Goal: Entertainment & Leisure: Browse casually

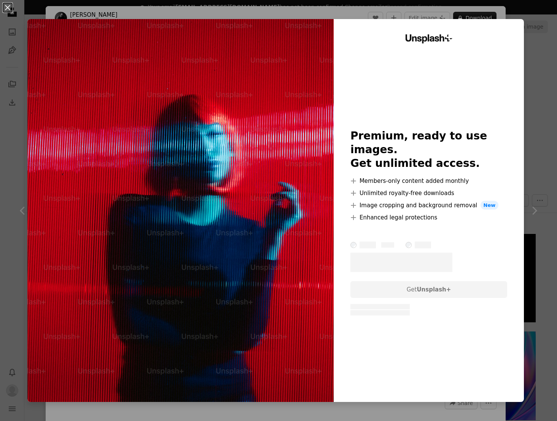
scroll to position [975, 0]
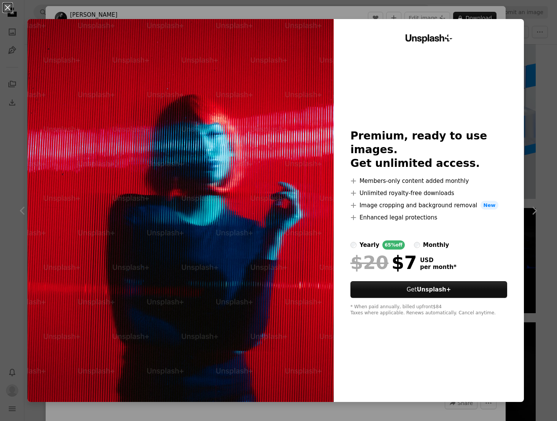
click at [8, 6] on button "An X shape" at bounding box center [7, 7] width 9 height 9
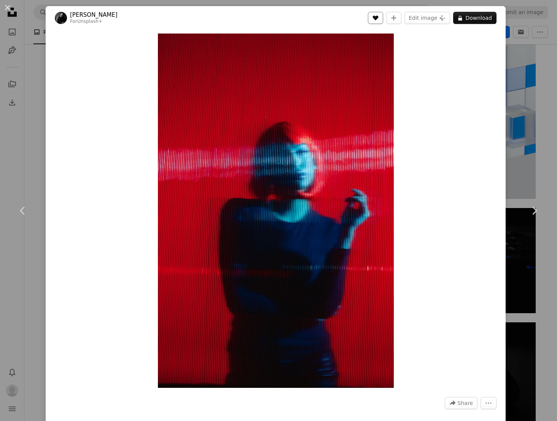
click at [368, 15] on button "A heart" at bounding box center [375, 18] width 15 height 12
click at [517, 142] on div "An X shape Chevron left Chevron right [PERSON_NAME] For Unsplash+ A heart A plu…" at bounding box center [278, 210] width 557 height 421
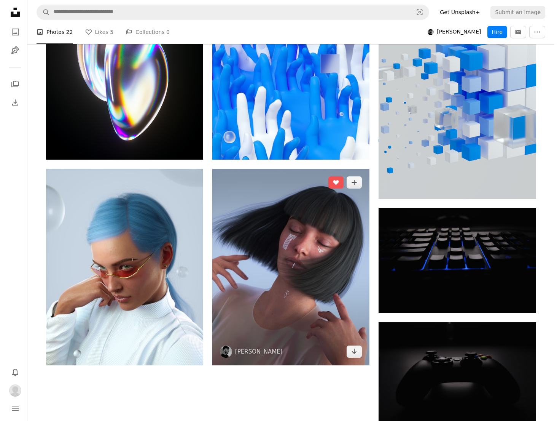
scroll to position [988, 0]
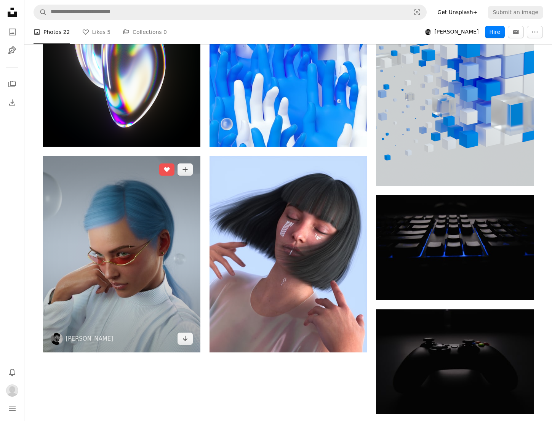
click at [192, 192] on img at bounding box center [121, 254] width 157 height 197
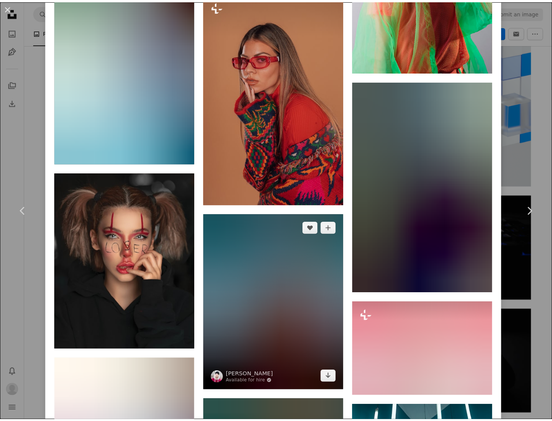
scroll to position [3950, 0]
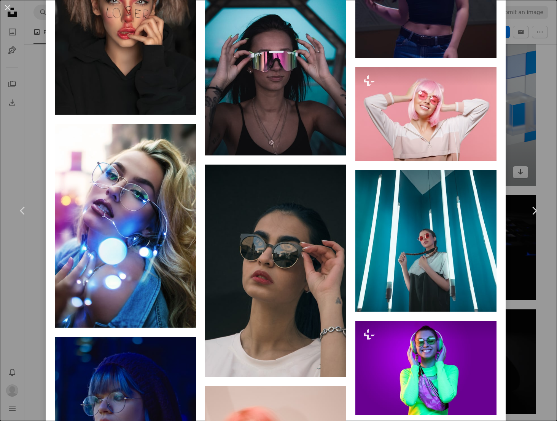
drag, startPoint x: 509, startPoint y: 114, endPoint x: 503, endPoint y: 103, distance: 13.1
click at [509, 114] on div "An X shape Chevron left Chevron right [PERSON_NAME] Available for hire A checkm…" at bounding box center [278, 210] width 557 height 421
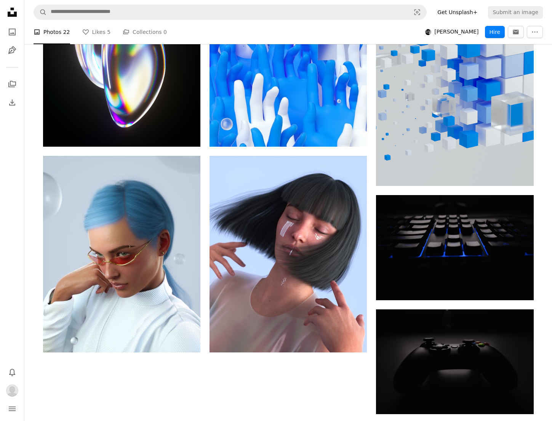
click at [15, 5] on icon "Unsplash logo Unsplash Home" at bounding box center [12, 12] width 15 height 15
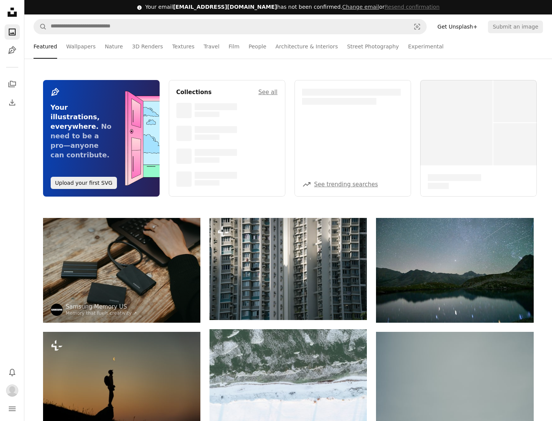
click at [10, 8] on icon at bounding box center [12, 12] width 9 height 9
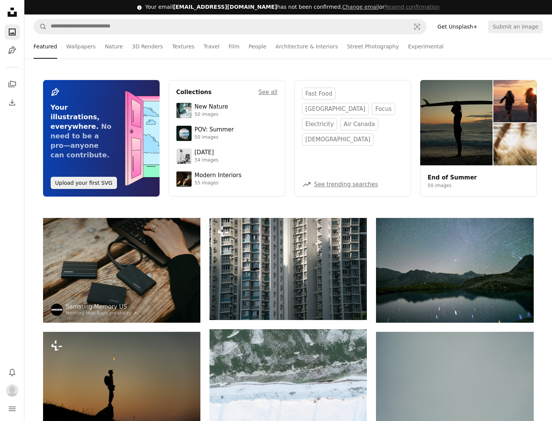
click at [10, 12] on icon at bounding box center [12, 12] width 9 height 9
click at [14, 90] on link "A stack of folders" at bounding box center [12, 84] width 15 height 15
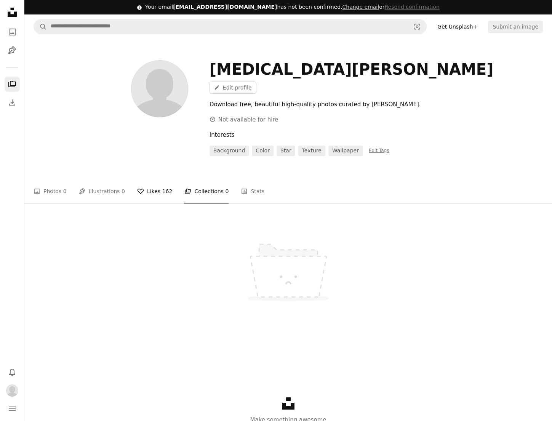
click at [140, 188] on icon "A heart" at bounding box center [140, 191] width 7 height 7
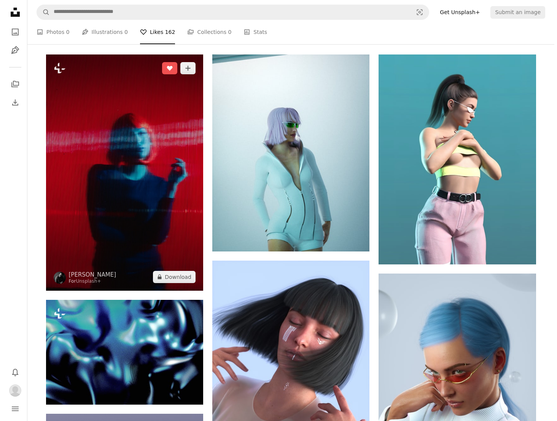
scroll to position [94, 0]
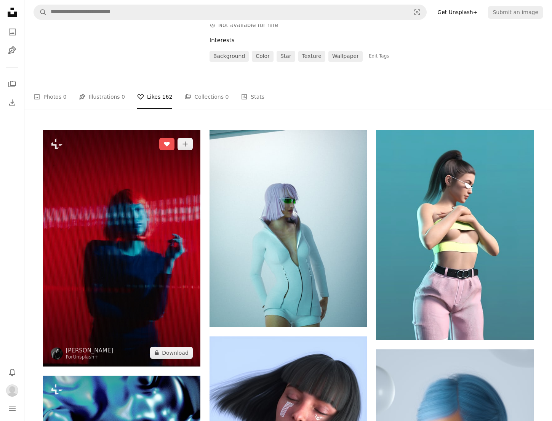
click at [172, 214] on img at bounding box center [121, 248] width 157 height 236
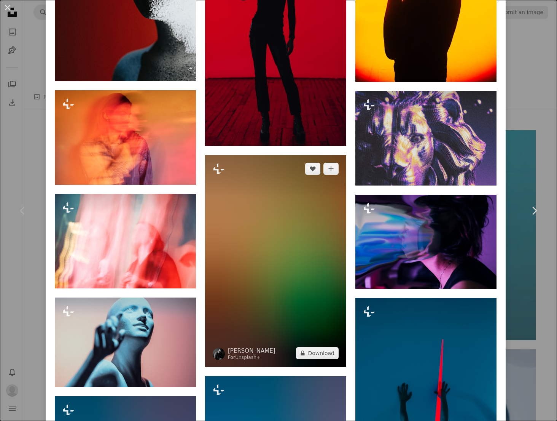
scroll to position [9241, 0]
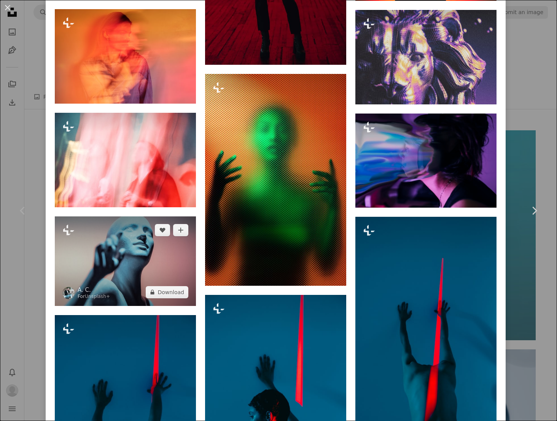
click at [143, 216] on img at bounding box center [125, 260] width 141 height 89
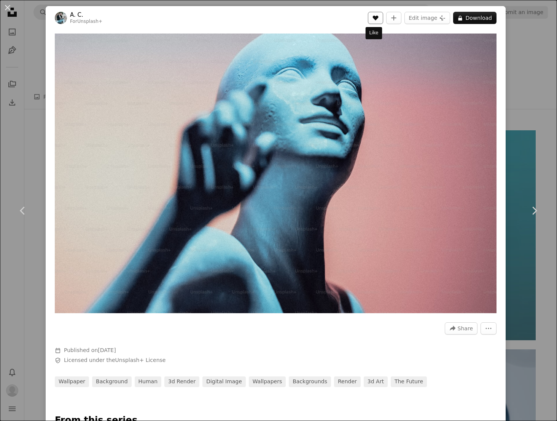
click at [373, 16] on icon "Like" at bounding box center [376, 18] width 6 height 5
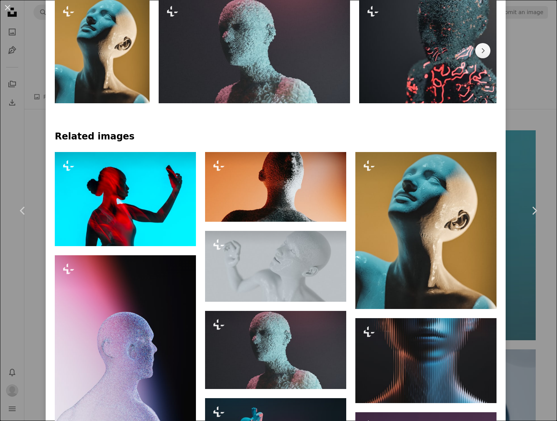
scroll to position [442, 0]
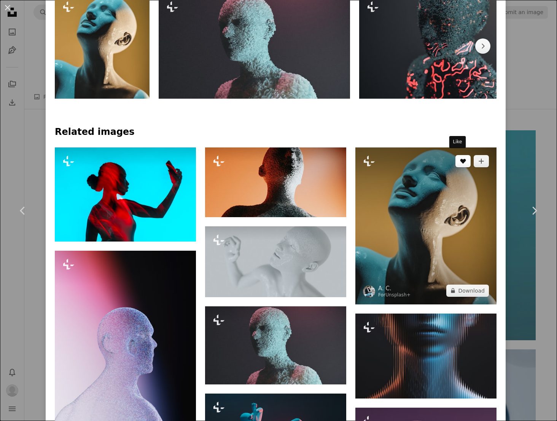
click at [456, 158] on button "A heart" at bounding box center [463, 161] width 15 height 12
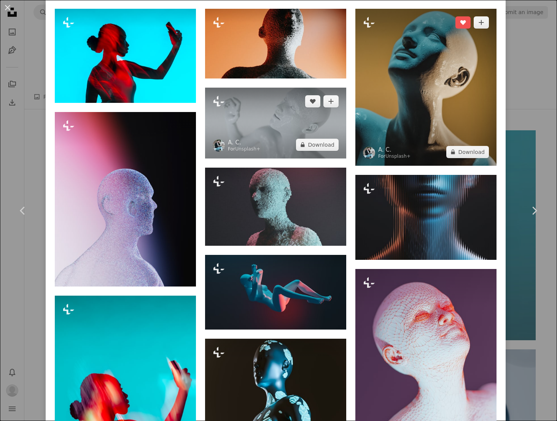
scroll to position [566, 0]
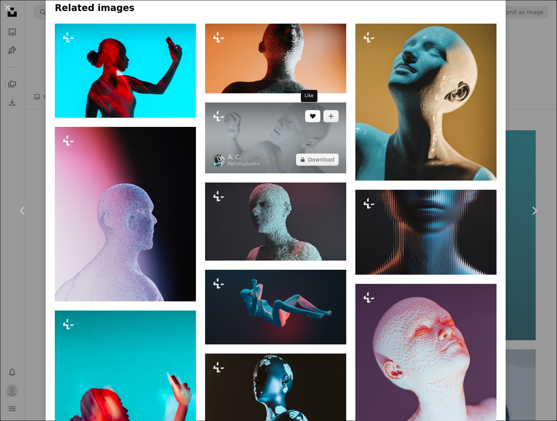
click at [305, 111] on button "A heart" at bounding box center [312, 116] width 15 height 12
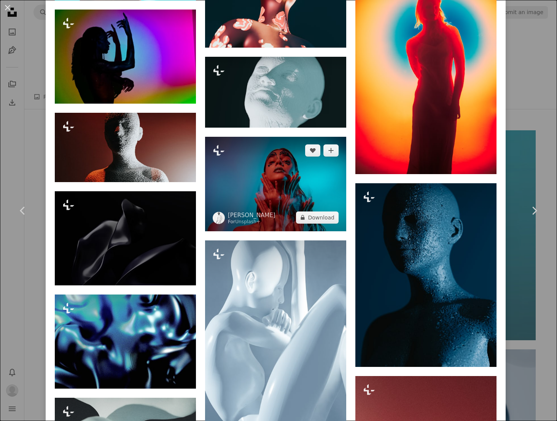
scroll to position [937, 0]
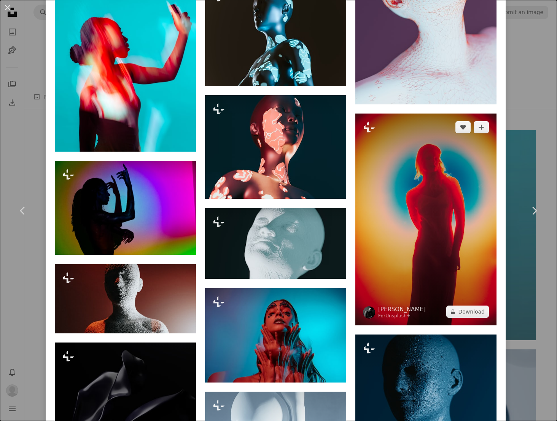
click at [480, 227] on img at bounding box center [426, 219] width 141 height 212
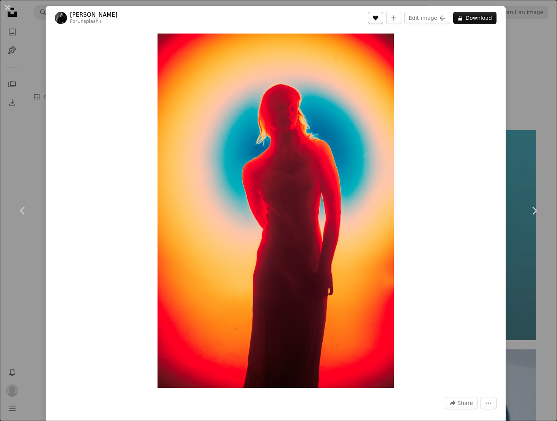
click at [377, 19] on icon "A heart" at bounding box center [376, 18] width 6 height 6
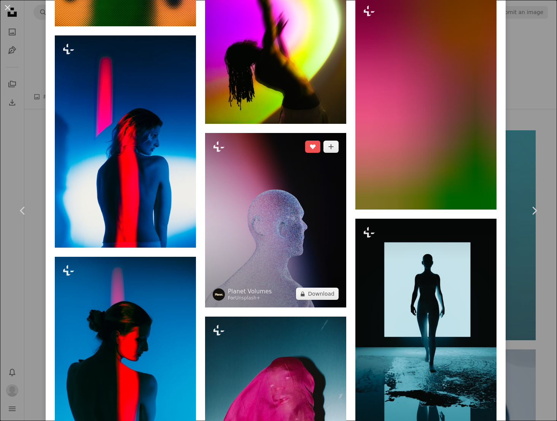
scroll to position [1560, 0]
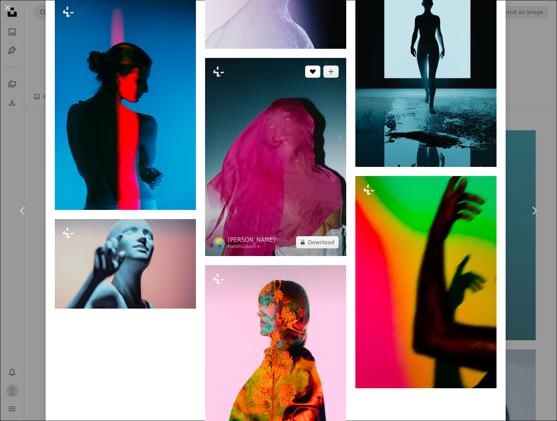
click at [313, 65] on button "A heart" at bounding box center [312, 71] width 15 height 12
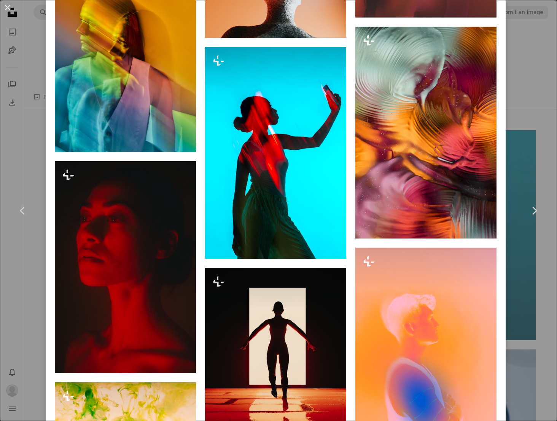
scroll to position [2587, 0]
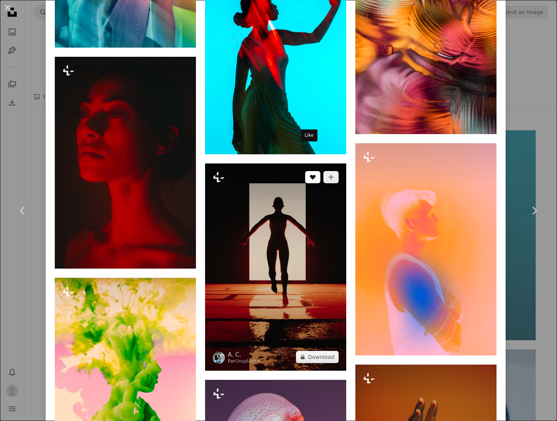
click at [311, 175] on icon "Like" at bounding box center [313, 177] width 6 height 5
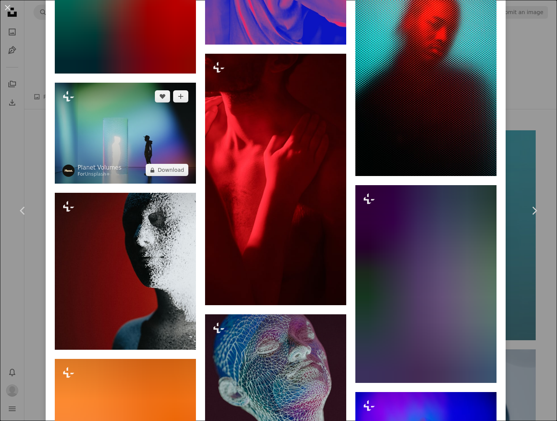
scroll to position [3947, 0]
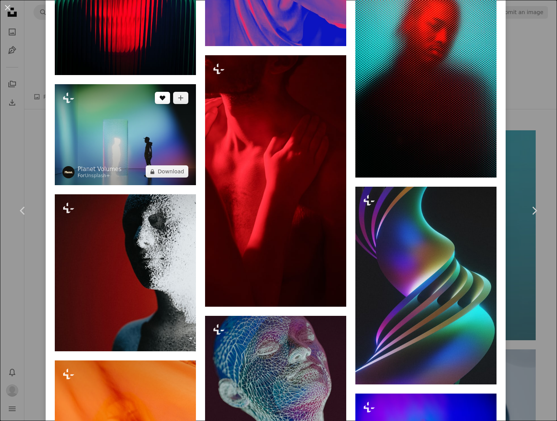
click at [160, 96] on icon "Like" at bounding box center [163, 98] width 6 height 5
click at [137, 84] on img at bounding box center [125, 134] width 141 height 101
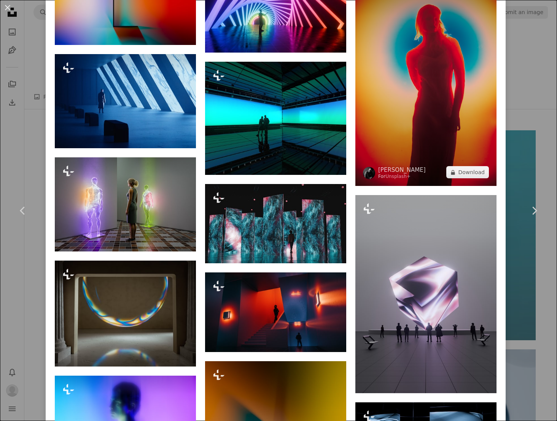
scroll to position [589, 0]
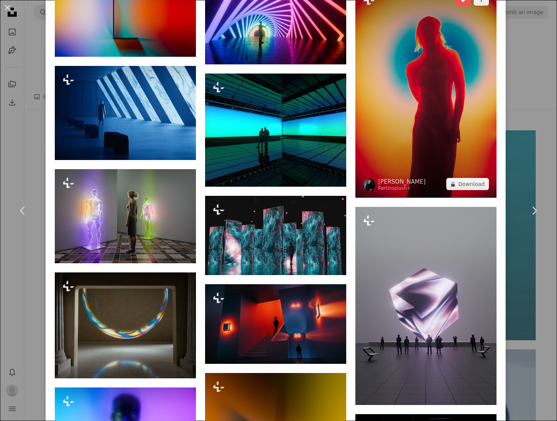
click at [459, 87] on img at bounding box center [426, 92] width 141 height 212
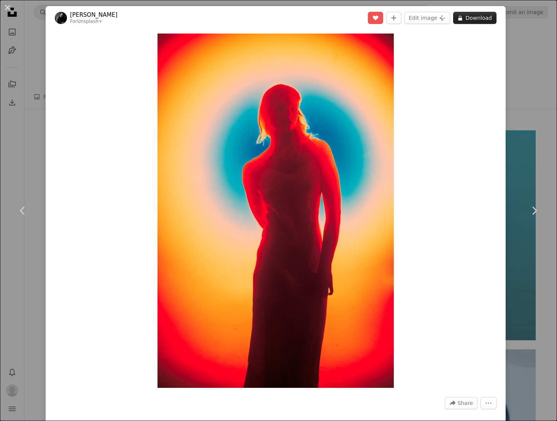
click at [459, 14] on button "A lock Download" at bounding box center [474, 18] width 43 height 12
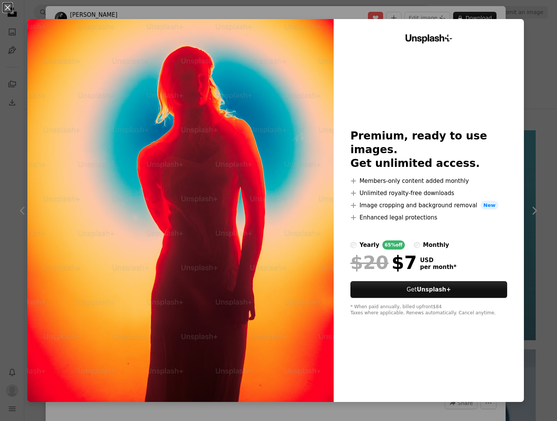
click at [414, 240] on label "monthly" at bounding box center [431, 244] width 35 height 9
click at [537, 88] on div "An X shape Unsplash+ Premium, ready to use images. Get unlimited access. A plus…" at bounding box center [278, 210] width 557 height 421
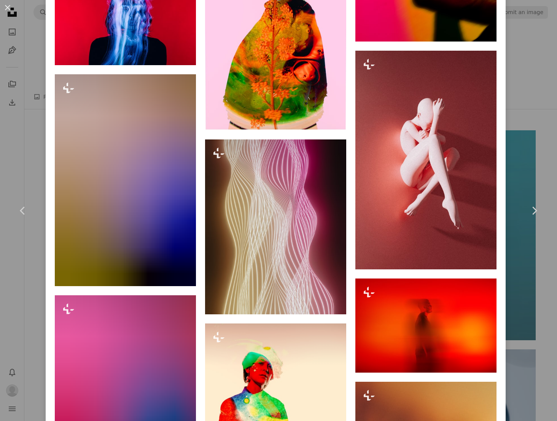
scroll to position [1907, 0]
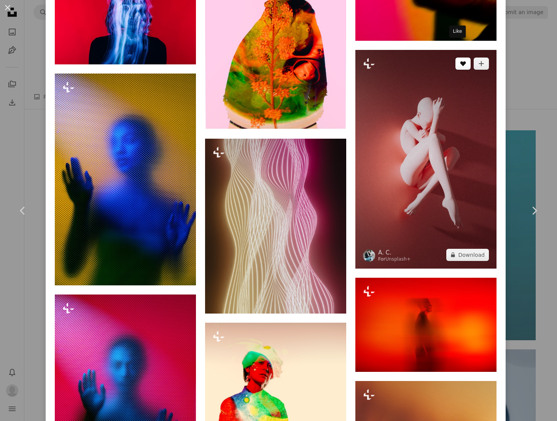
click at [461, 61] on icon "Like" at bounding box center [464, 63] width 6 height 5
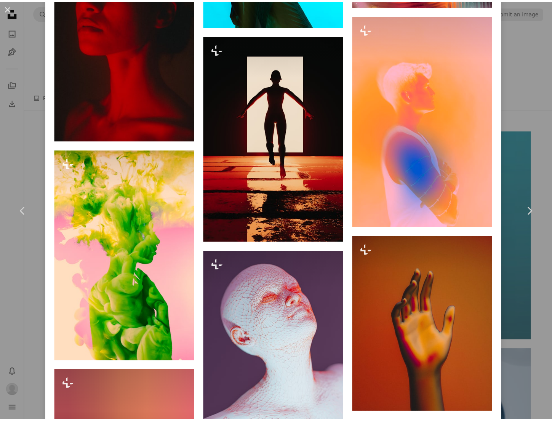
scroll to position [2941, 0]
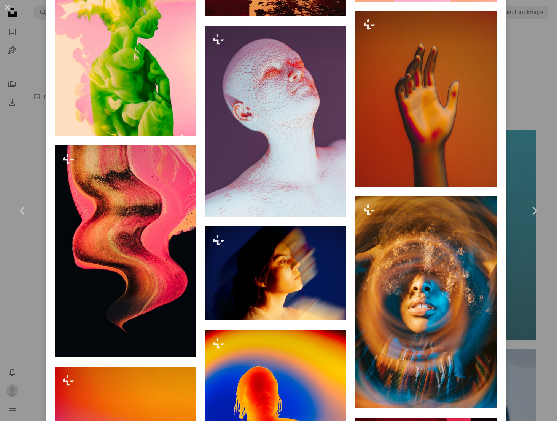
click at [534, 127] on div "An X shape Chevron left Chevron right [PERSON_NAME] For Unsplash+ A heart A plu…" at bounding box center [278, 210] width 557 height 421
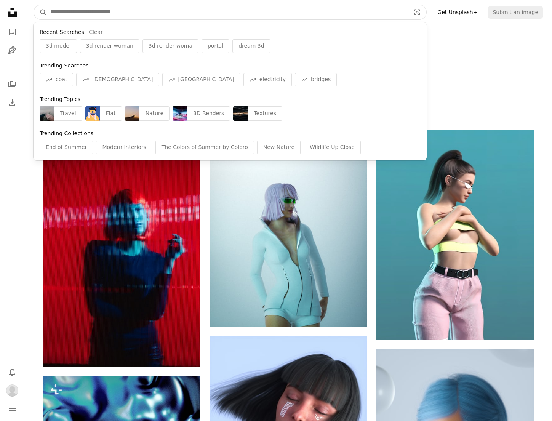
click at [230, 16] on input "Find visuals sitewide" at bounding box center [227, 12] width 361 height 14
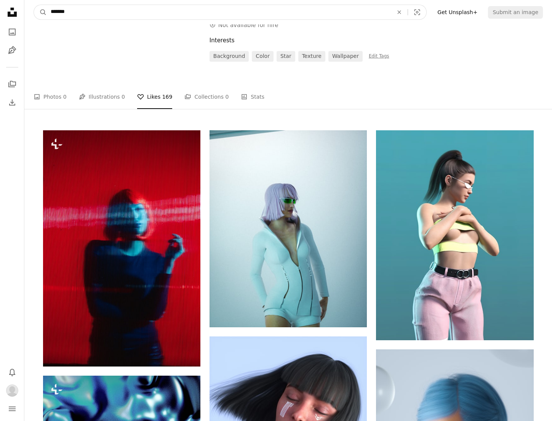
type input "*******"
click at [34, 5] on button "A magnifying glass" at bounding box center [40, 12] width 13 height 14
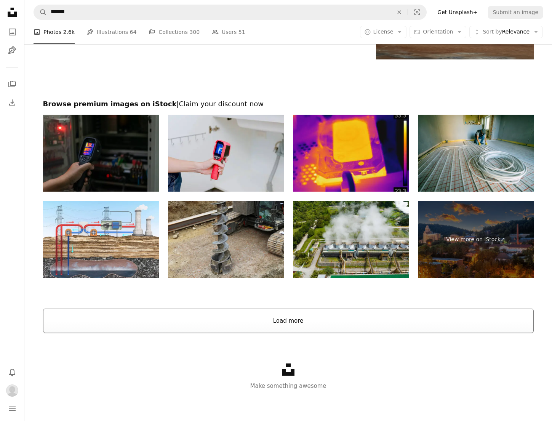
click at [348, 313] on button "Load more" at bounding box center [288, 320] width 490 height 24
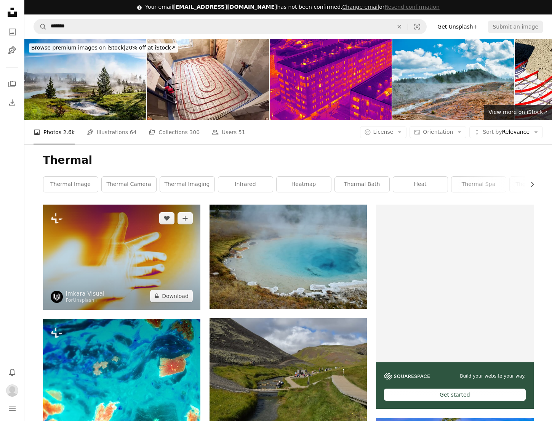
click at [135, 242] on img at bounding box center [121, 256] width 157 height 105
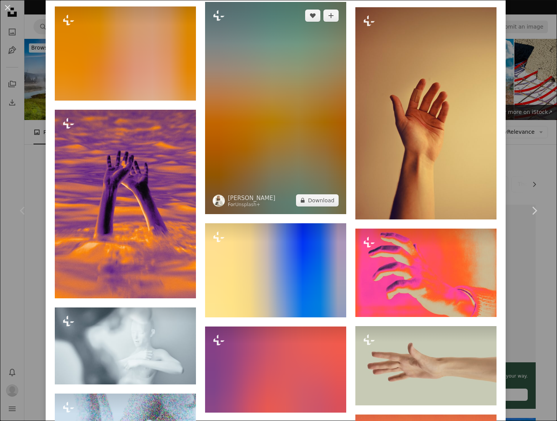
scroll to position [1257, 0]
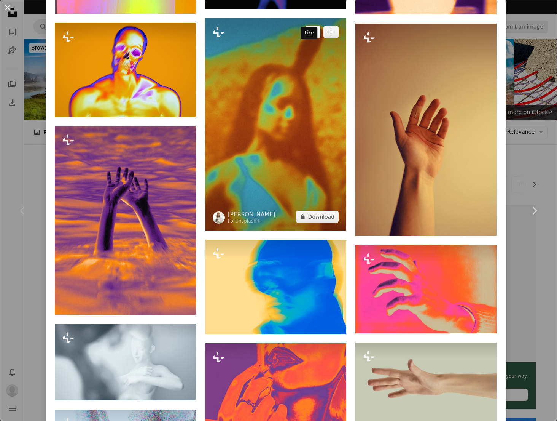
click at [310, 26] on button "A heart" at bounding box center [312, 32] width 15 height 12
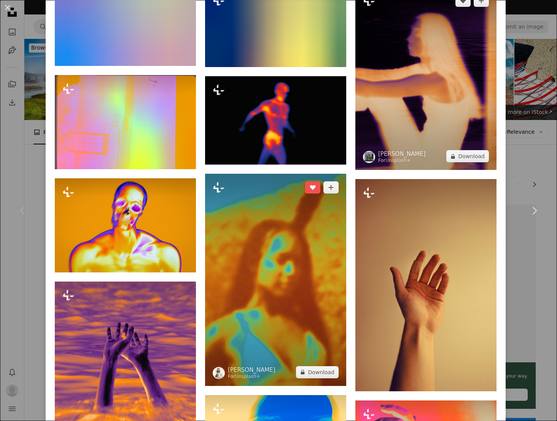
scroll to position [1092, 0]
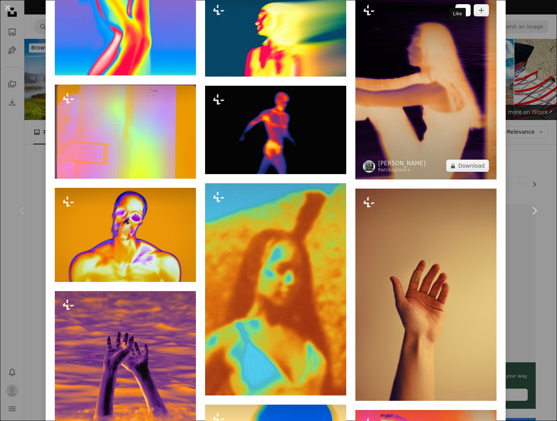
click at [460, 7] on icon "A heart" at bounding box center [463, 10] width 6 height 6
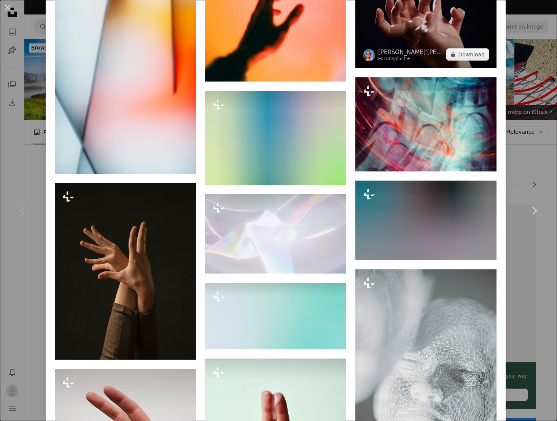
scroll to position [2051, 0]
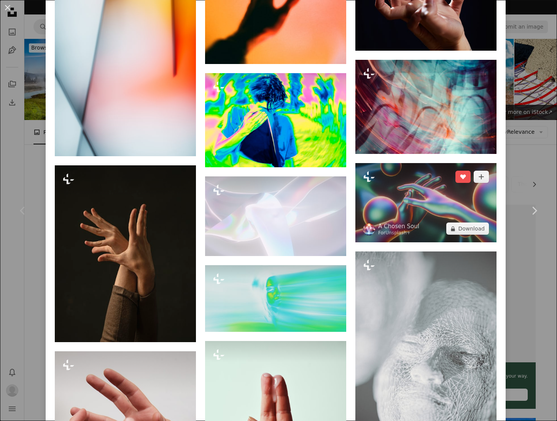
click at [465, 166] on img at bounding box center [426, 203] width 141 height 80
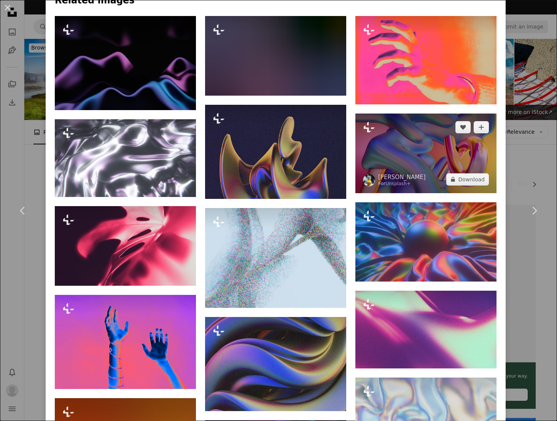
scroll to position [599, 0]
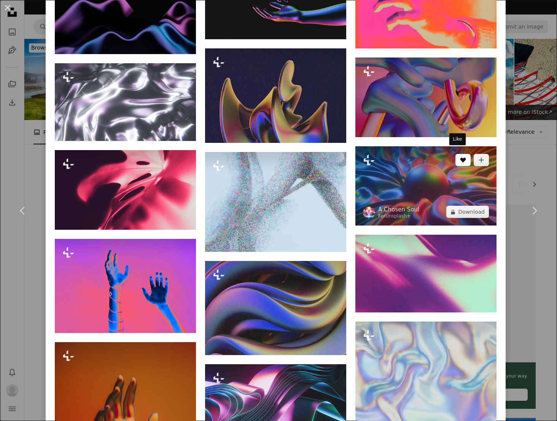
click at [461, 158] on icon "Like" at bounding box center [464, 160] width 6 height 5
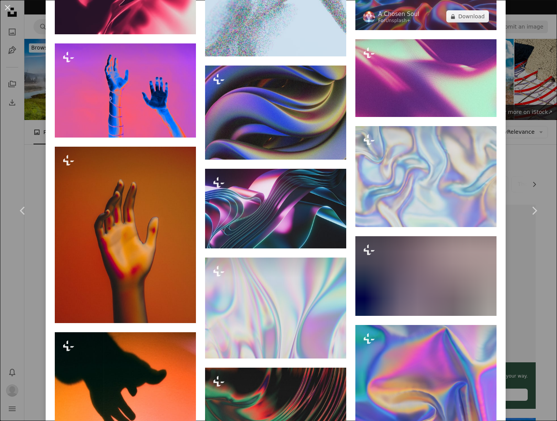
scroll to position [914, 0]
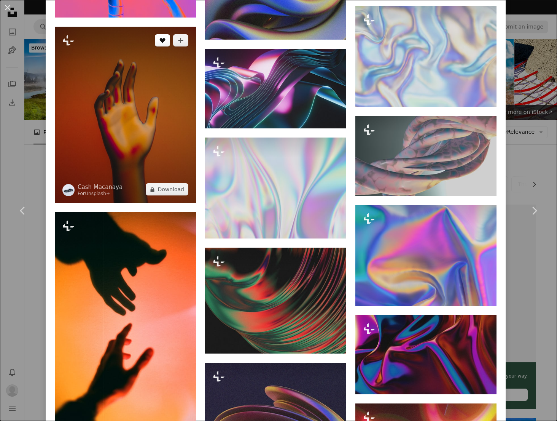
click at [161, 38] on icon "Like" at bounding box center [163, 40] width 6 height 5
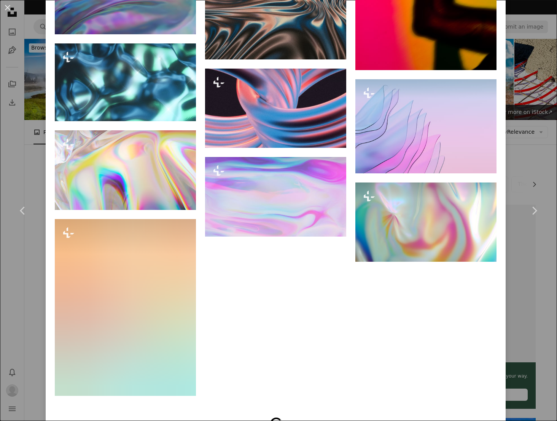
scroll to position [3156, 0]
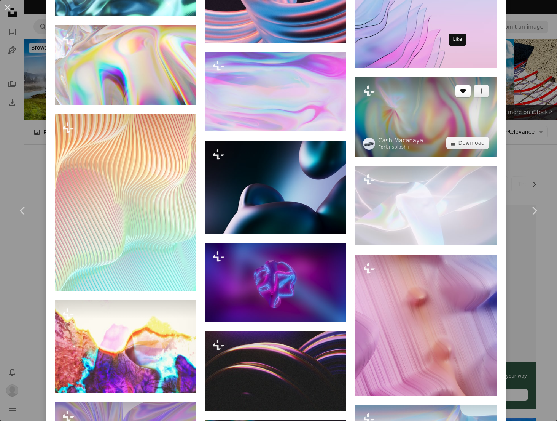
click at [464, 85] on button "A heart" at bounding box center [463, 91] width 15 height 12
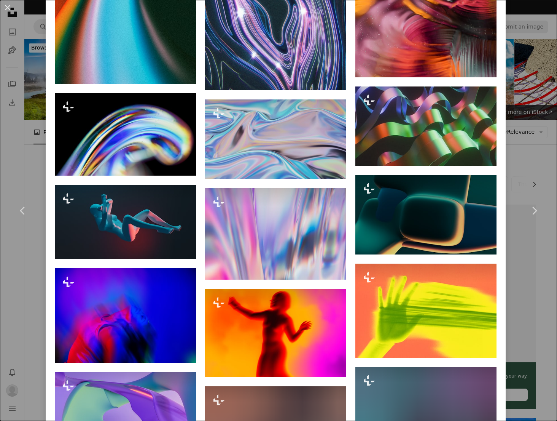
scroll to position [3881, 0]
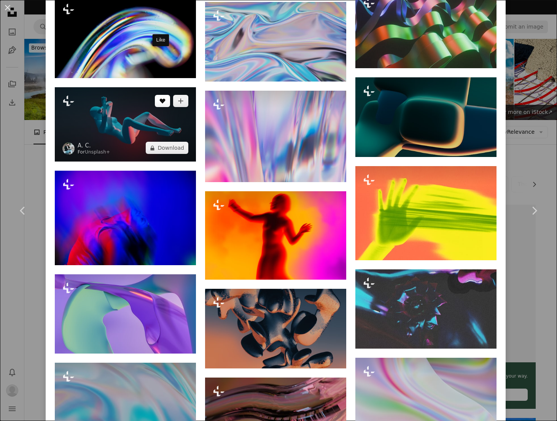
click at [162, 99] on icon "Like" at bounding box center [163, 101] width 6 height 5
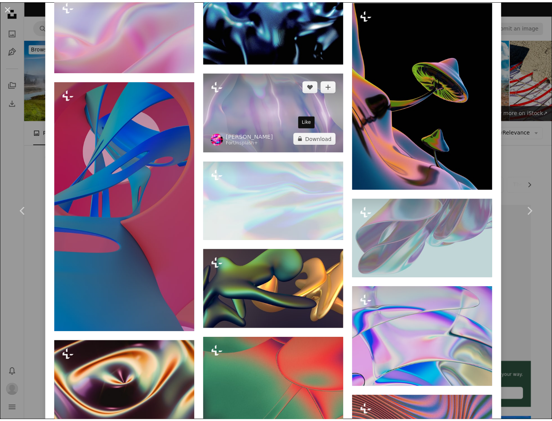
scroll to position [5093, 0]
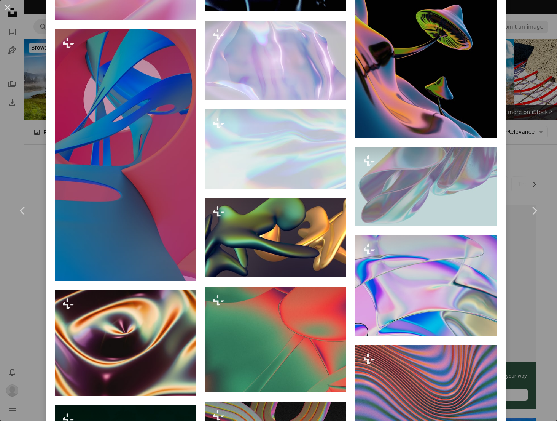
click at [513, 127] on div "An X shape Chevron left Chevron right A Chosen Soul For Unsplash+ A heart A plu…" at bounding box center [278, 210] width 557 height 421
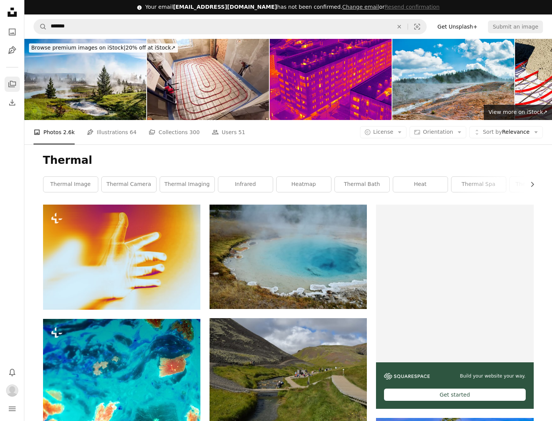
click at [6, 86] on link "A stack of folders" at bounding box center [12, 84] width 15 height 15
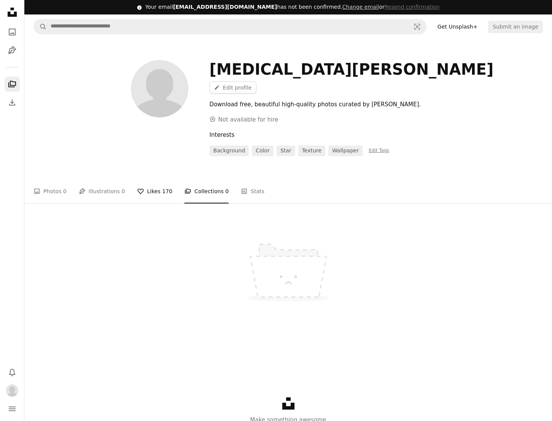
click at [162, 187] on span "170" at bounding box center [167, 191] width 10 height 8
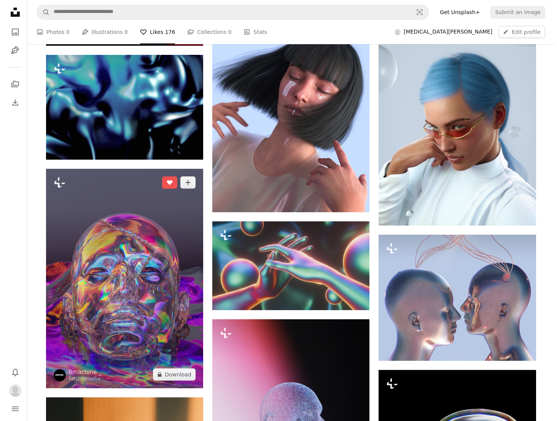
scroll to position [380, 0]
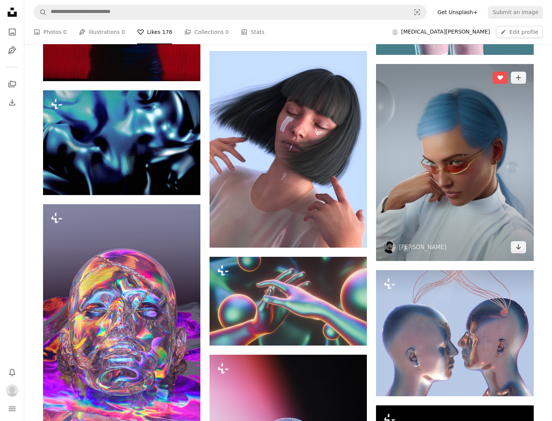
click at [484, 142] on img at bounding box center [454, 162] width 157 height 197
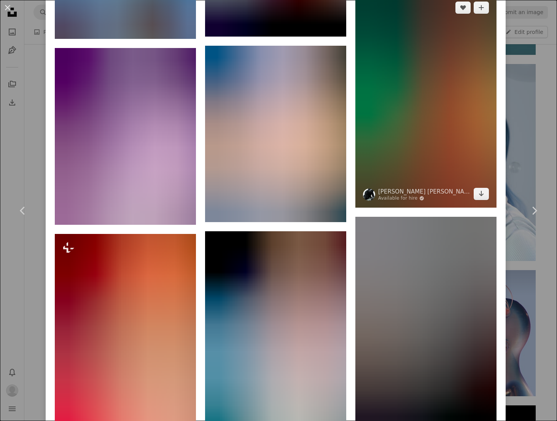
scroll to position [2027, 0]
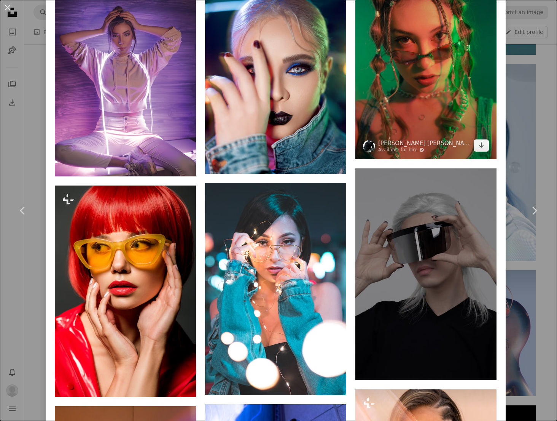
click at [463, 56] on img at bounding box center [426, 52] width 141 height 213
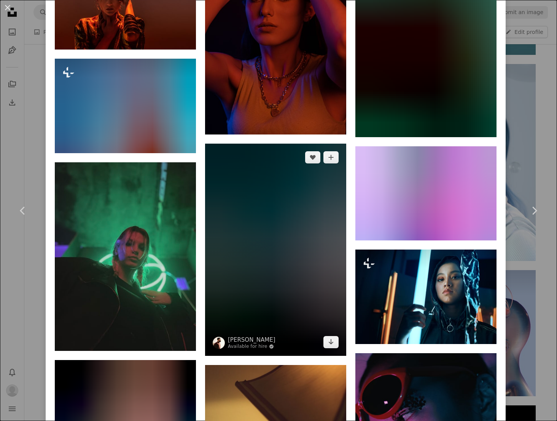
scroll to position [1602, 0]
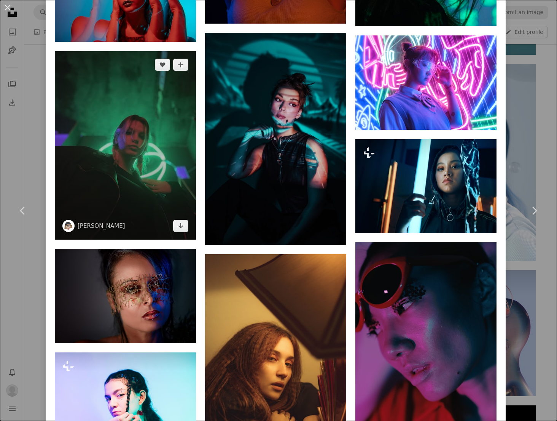
click at [165, 129] on img at bounding box center [125, 145] width 141 height 188
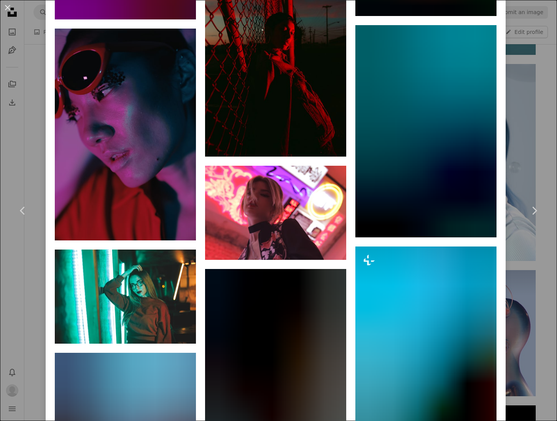
scroll to position [3364, 0]
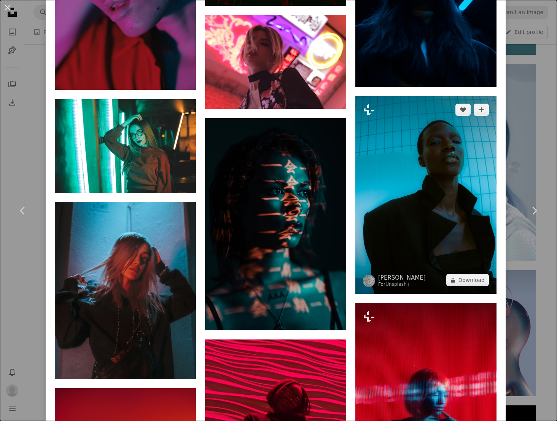
click at [426, 145] on img at bounding box center [426, 195] width 141 height 198
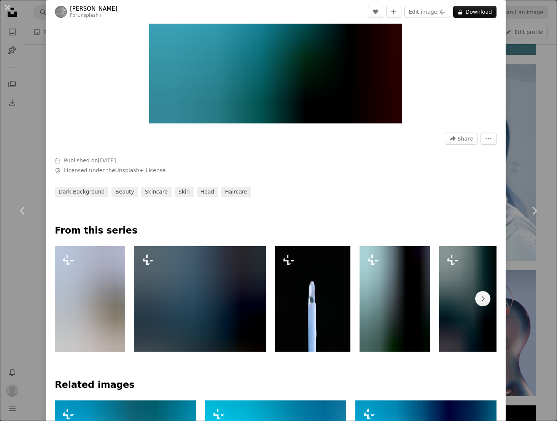
scroll to position [14, 0]
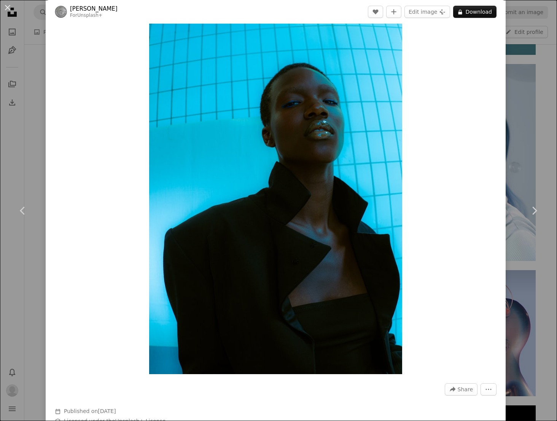
click at [67, 13] on span "[PERSON_NAME] For Unsplash+" at bounding box center [86, 12] width 63 height 14
click at [62, 8] on img at bounding box center [61, 12] width 12 height 12
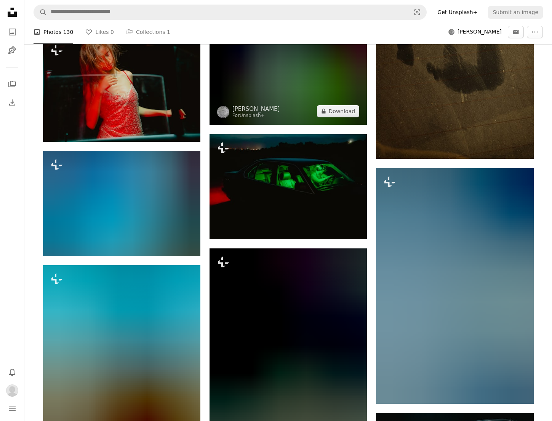
scroll to position [1476, 0]
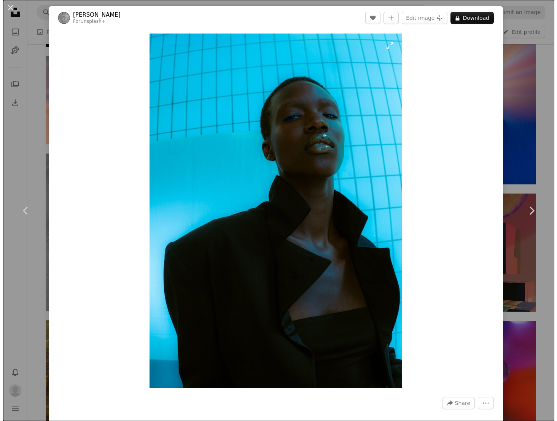
scroll to position [380, 0]
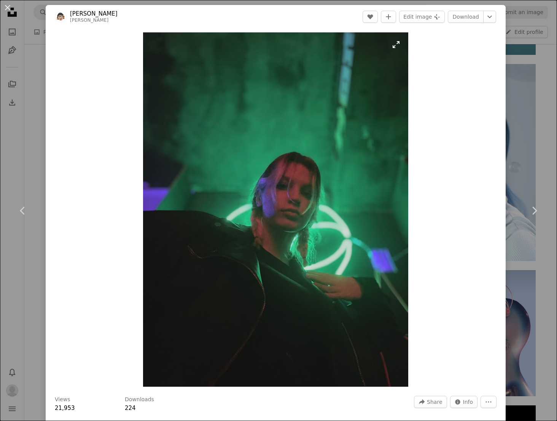
scroll to position [2, 0]
click at [363, 17] on button "A heart" at bounding box center [370, 16] width 15 height 12
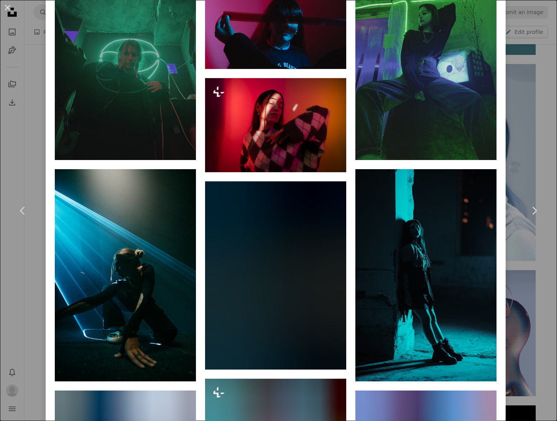
scroll to position [675, 0]
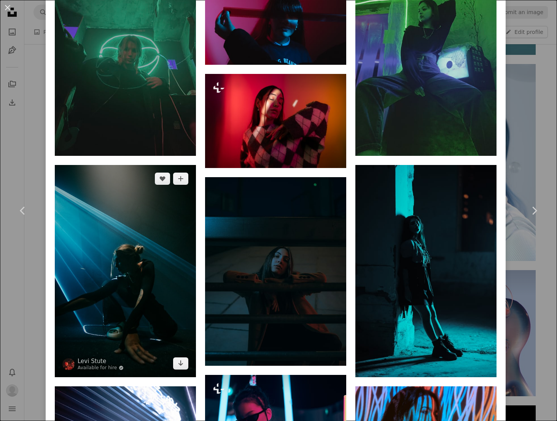
click at [146, 237] on img at bounding box center [125, 271] width 141 height 212
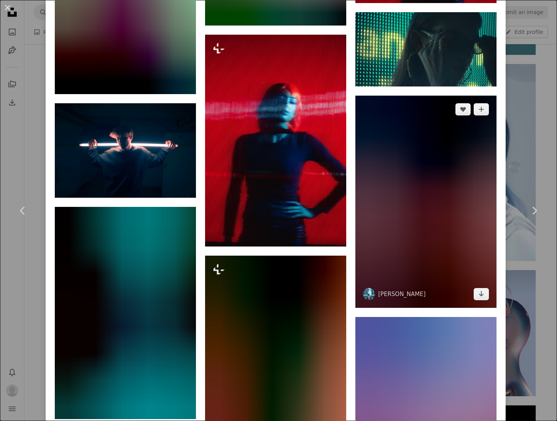
scroll to position [1724, 0]
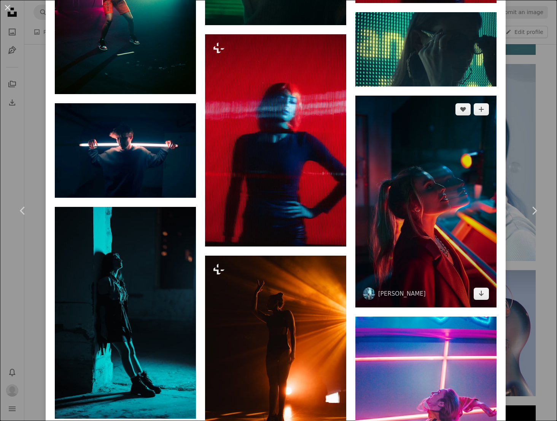
click at [416, 186] on img at bounding box center [426, 202] width 141 height 212
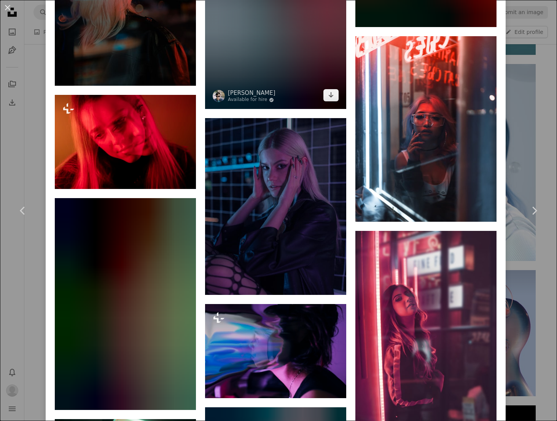
scroll to position [1029, 0]
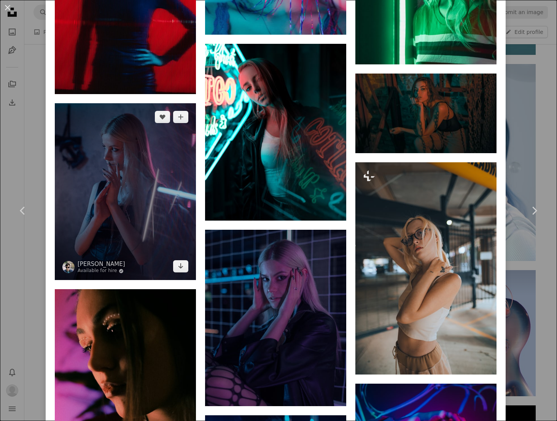
click at [132, 138] on img at bounding box center [125, 191] width 141 height 177
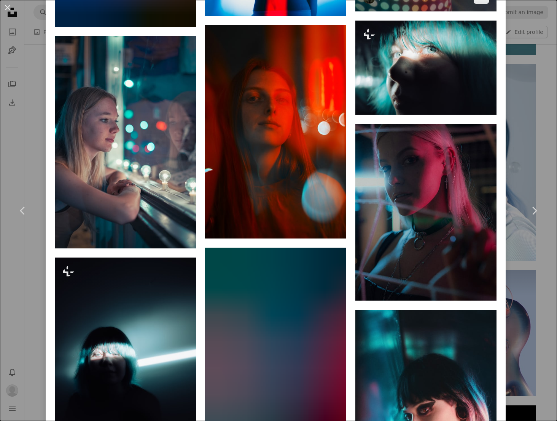
scroll to position [1826, 0]
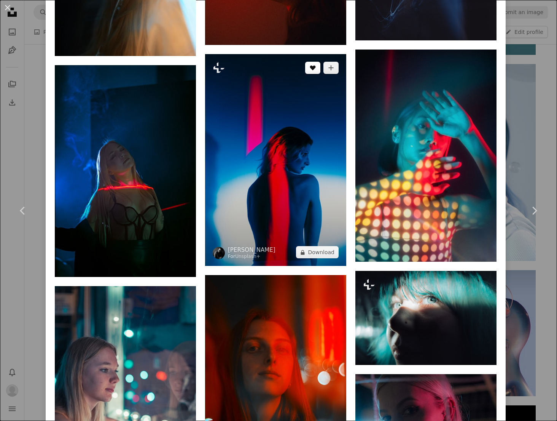
click at [312, 62] on button "A heart" at bounding box center [312, 68] width 15 height 12
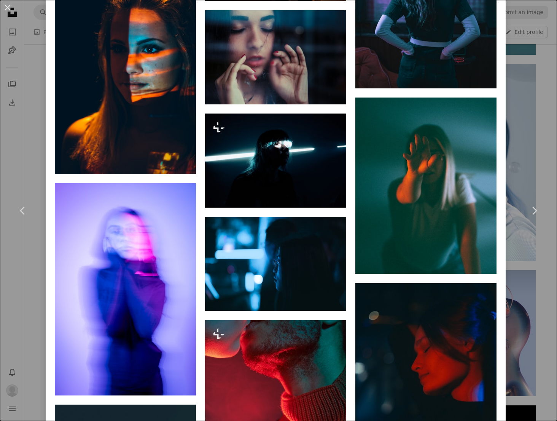
scroll to position [0, 0]
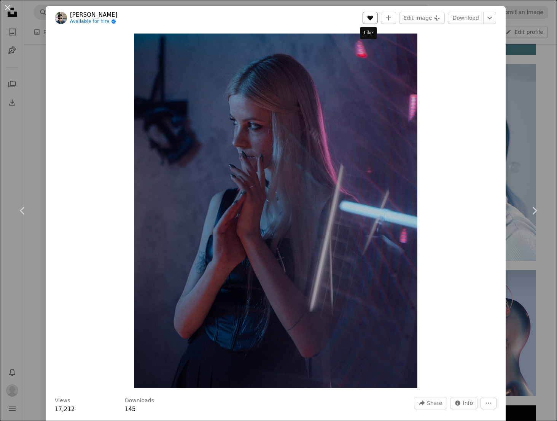
click at [368, 24] on button "A heart" at bounding box center [370, 18] width 15 height 12
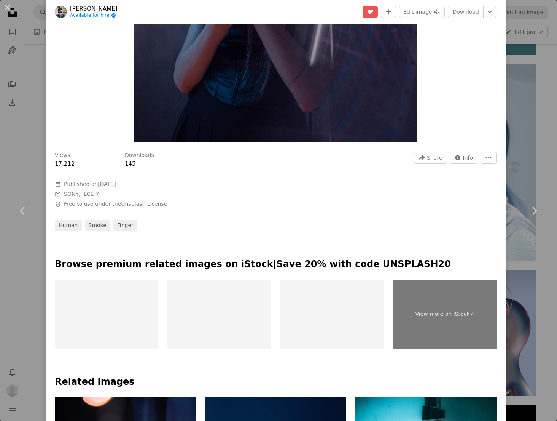
scroll to position [251, 0]
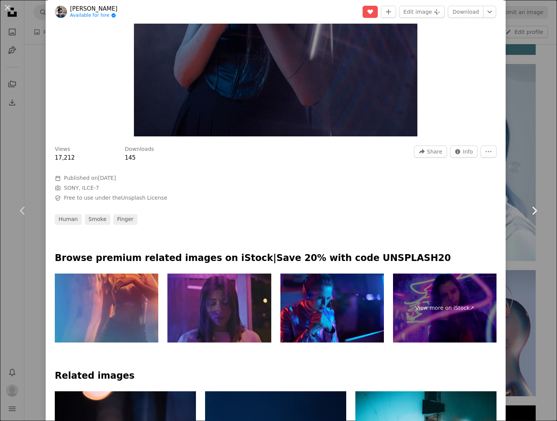
click at [536, 236] on link "Chevron right" at bounding box center [535, 210] width 46 height 73
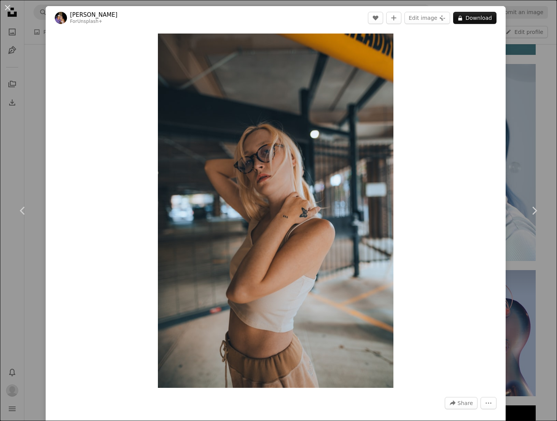
click at [30, 127] on div "An X shape Chevron left Chevron right [PERSON_NAME] For Unsplash+ A heart A plu…" at bounding box center [278, 210] width 557 height 421
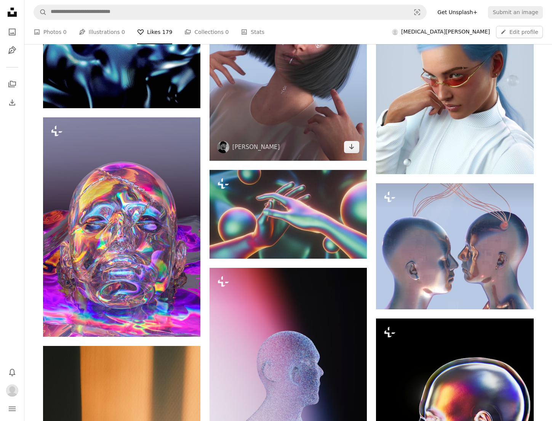
scroll to position [536, 0]
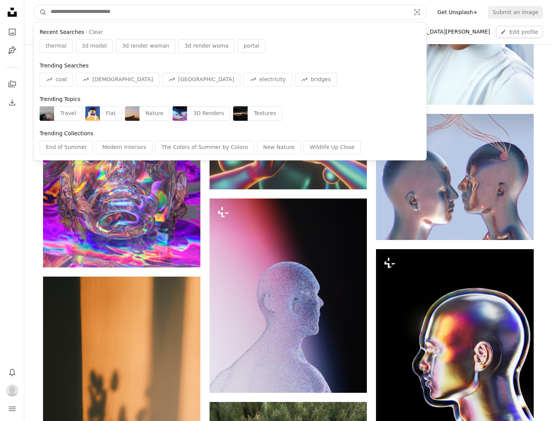
click at [132, 13] on input "Find visuals sitewide" at bounding box center [227, 12] width 361 height 14
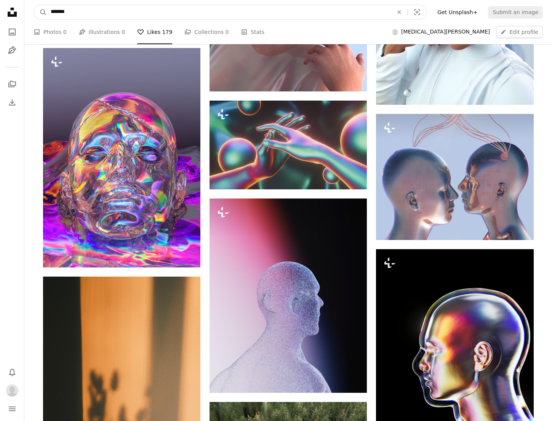
type input "*******"
click at [34, 5] on button "A magnifying glass" at bounding box center [40, 12] width 13 height 14
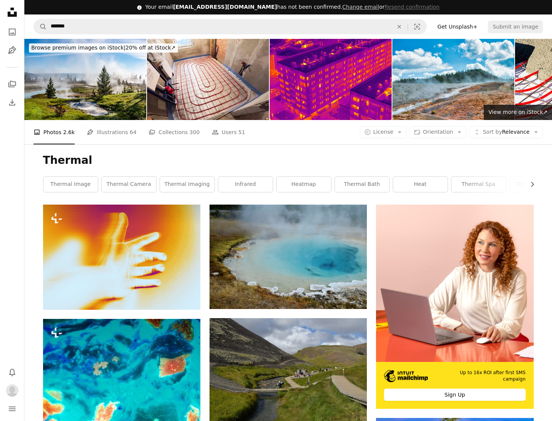
click at [13, 16] on icon at bounding box center [12, 12] width 9 height 9
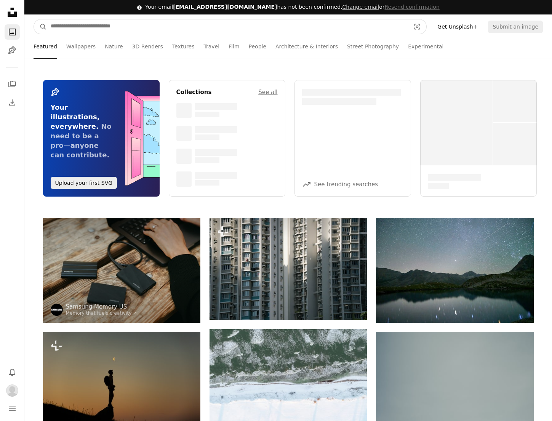
click at [115, 30] on input "Find visuals sitewide" at bounding box center [227, 26] width 361 height 14
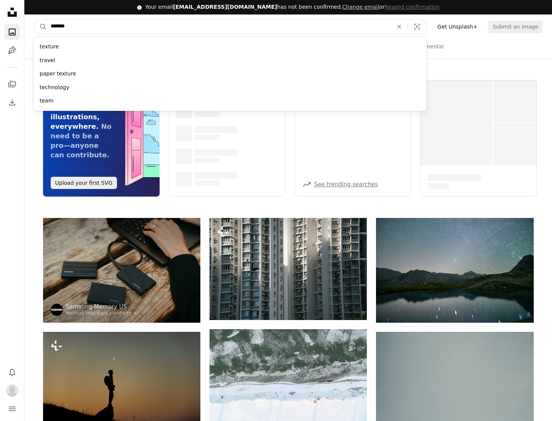
type input "*******"
click at [34, 19] on button "A magnifying glass" at bounding box center [40, 26] width 13 height 14
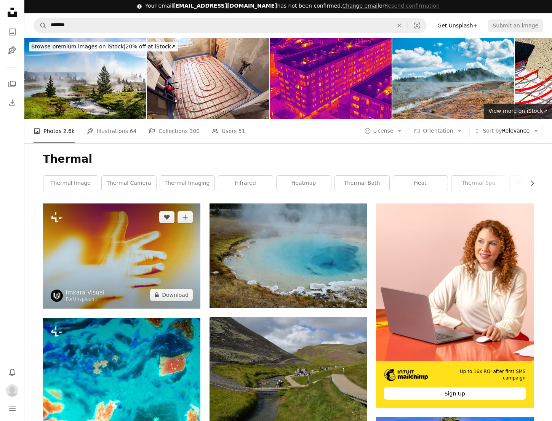
scroll to position [2, 0]
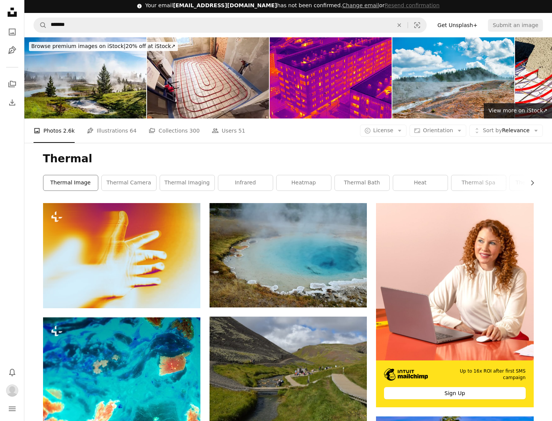
click at [85, 181] on link "thermal image" at bounding box center [70, 182] width 54 height 15
